Goal: Transaction & Acquisition: Purchase product/service

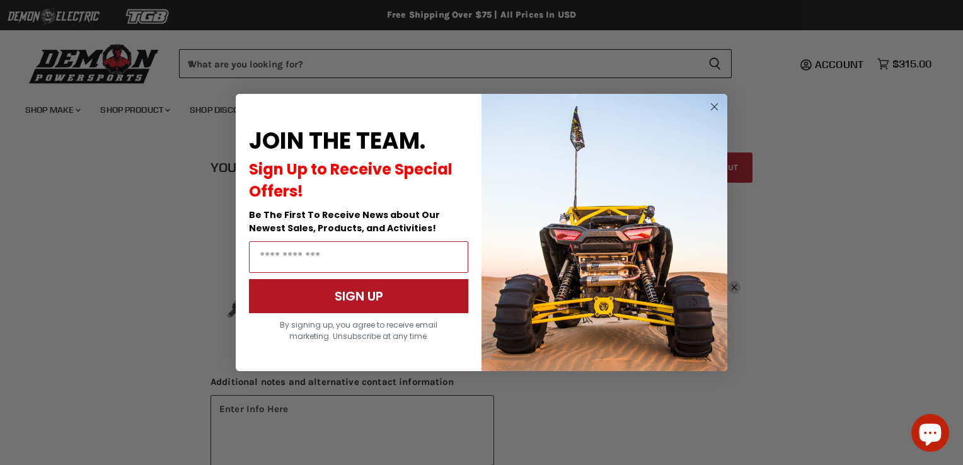
click at [717, 111] on circle "Close dialog" at bounding box center [714, 107] width 15 height 15
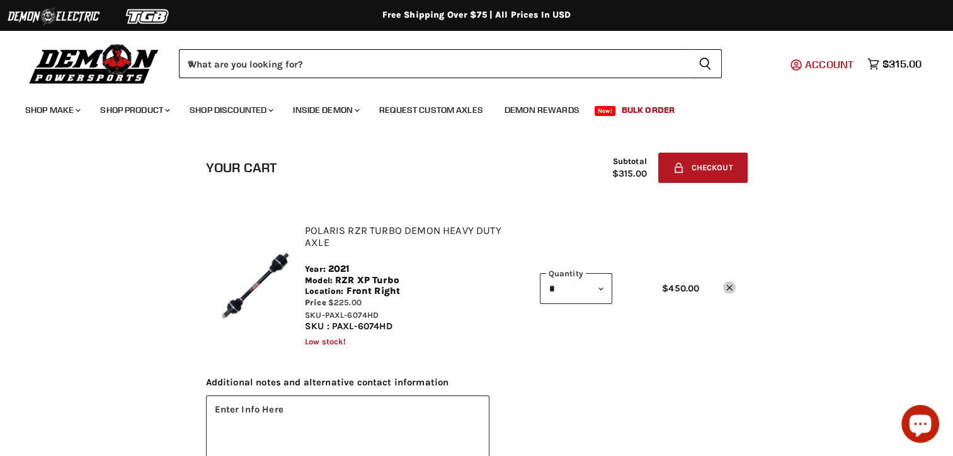
click at [807, 60] on span "Account" at bounding box center [829, 64] width 49 height 13
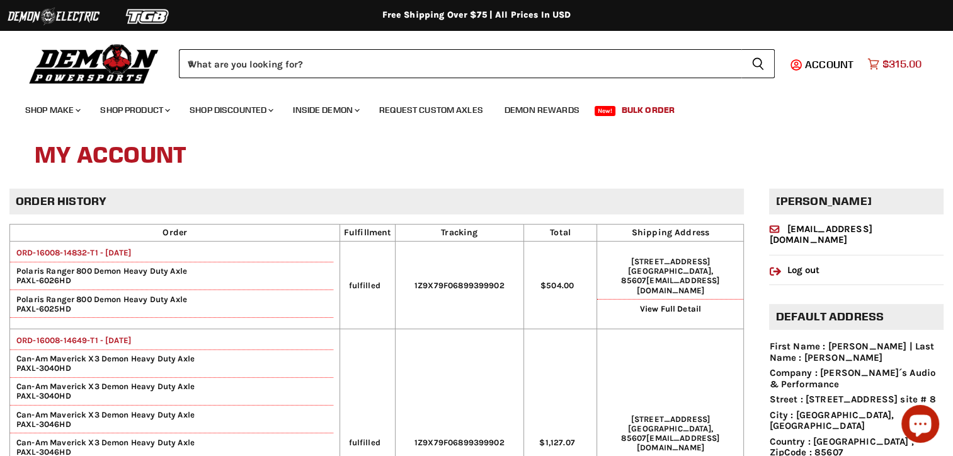
click at [920, 67] on span "$315.00" at bounding box center [902, 64] width 39 height 12
drag, startPoint x: 945, startPoint y: 69, endPoint x: 894, endPoint y: 71, distance: 51.1
click at [938, 69] on div "Menu icon Translation missing: en.general.icons.icon_search_close icon Menu Wha…" at bounding box center [476, 60] width 953 height 64
click at [894, 71] on div "Cart icon View cart $315.00" at bounding box center [894, 64] width 67 height 18
